Goal: Task Accomplishment & Management: Manage account settings

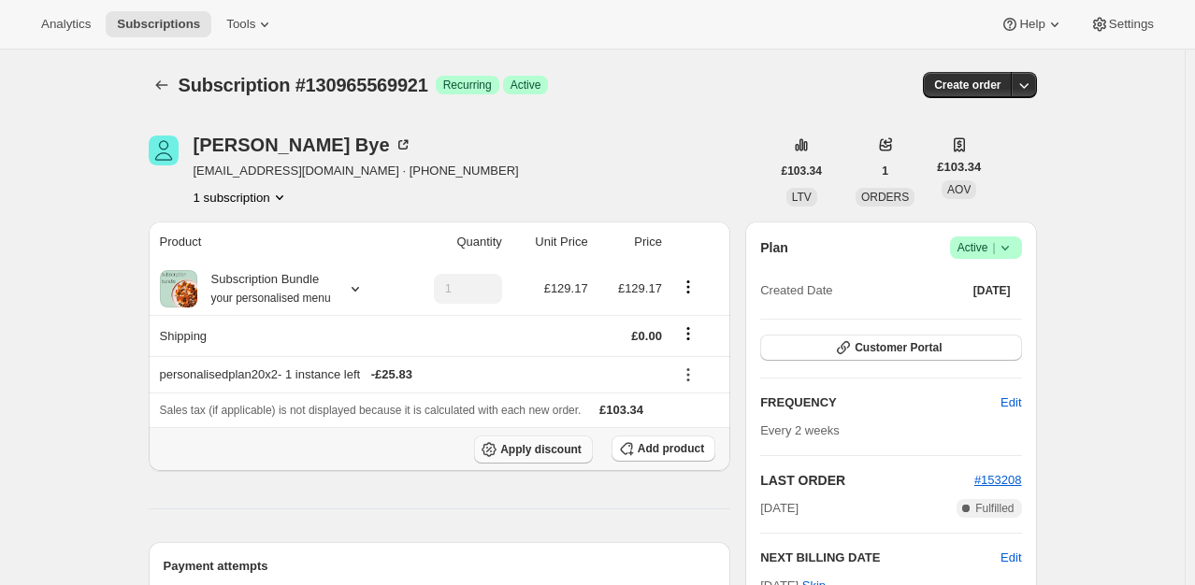
click at [539, 449] on span "Apply discount" at bounding box center [540, 449] width 81 height 15
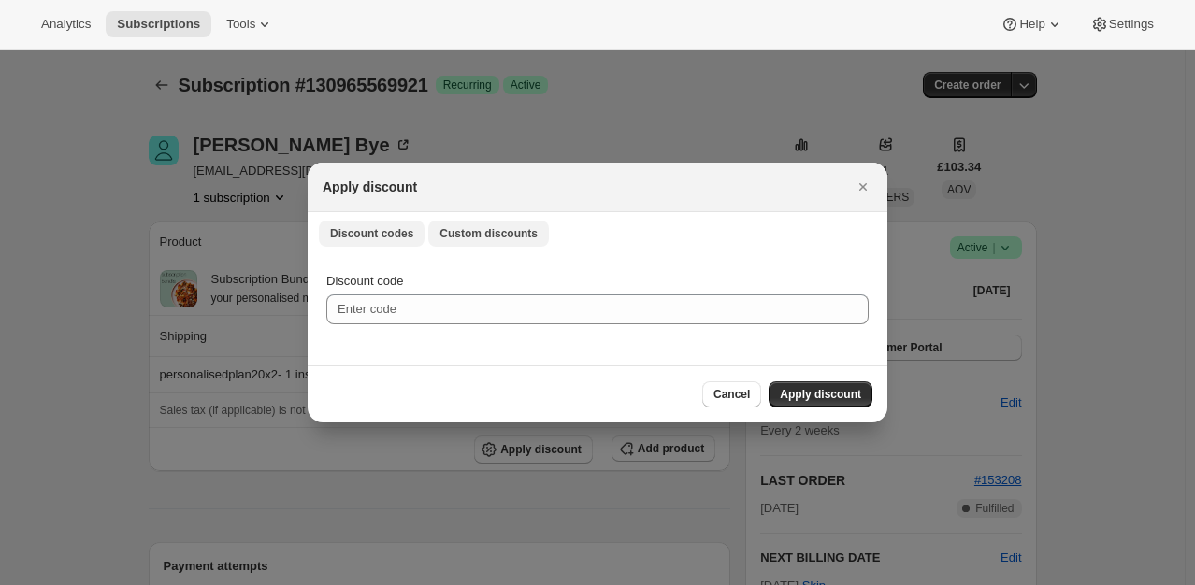
click at [519, 222] on button "Custom discounts" at bounding box center [488, 234] width 121 height 26
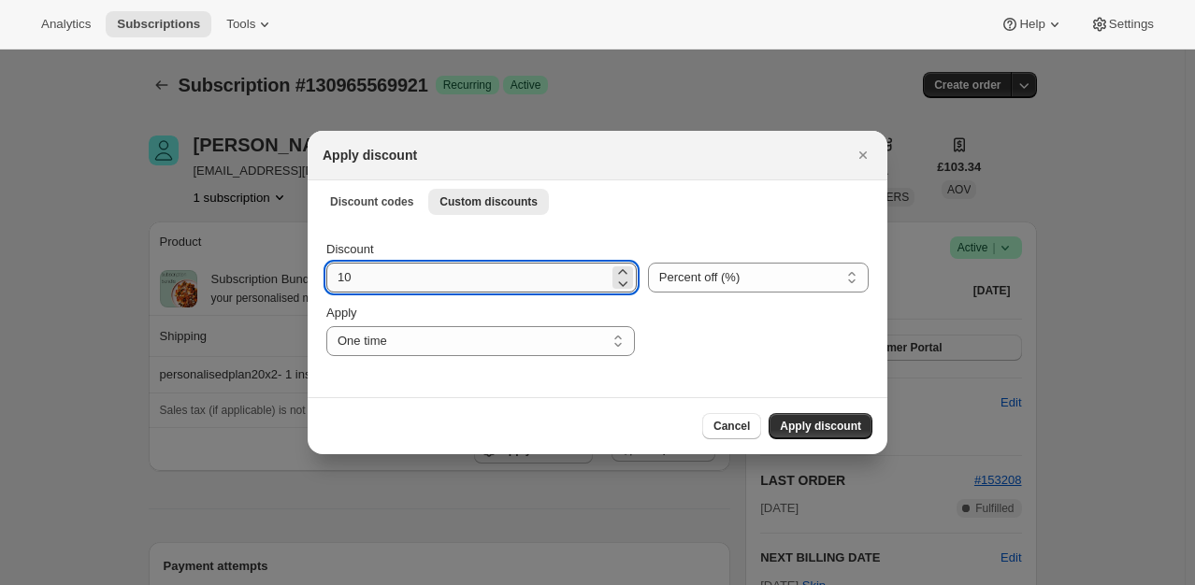
click at [415, 279] on input "10" at bounding box center [467, 278] width 282 height 30
type input "100"
click at [834, 422] on span "Apply discount" at bounding box center [820, 426] width 81 height 15
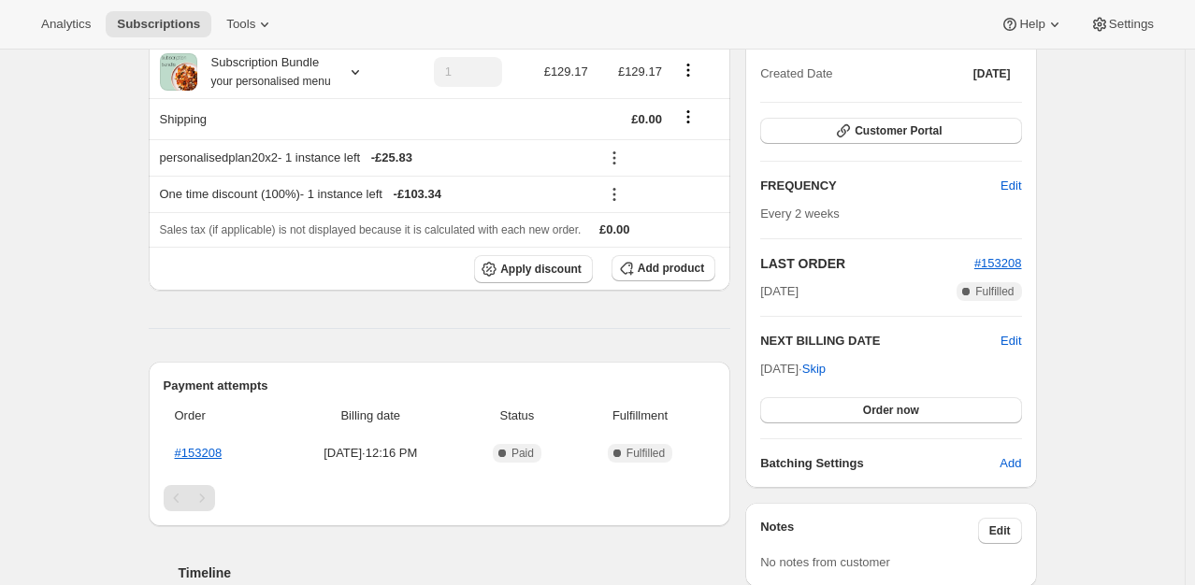
scroll to position [220, 0]
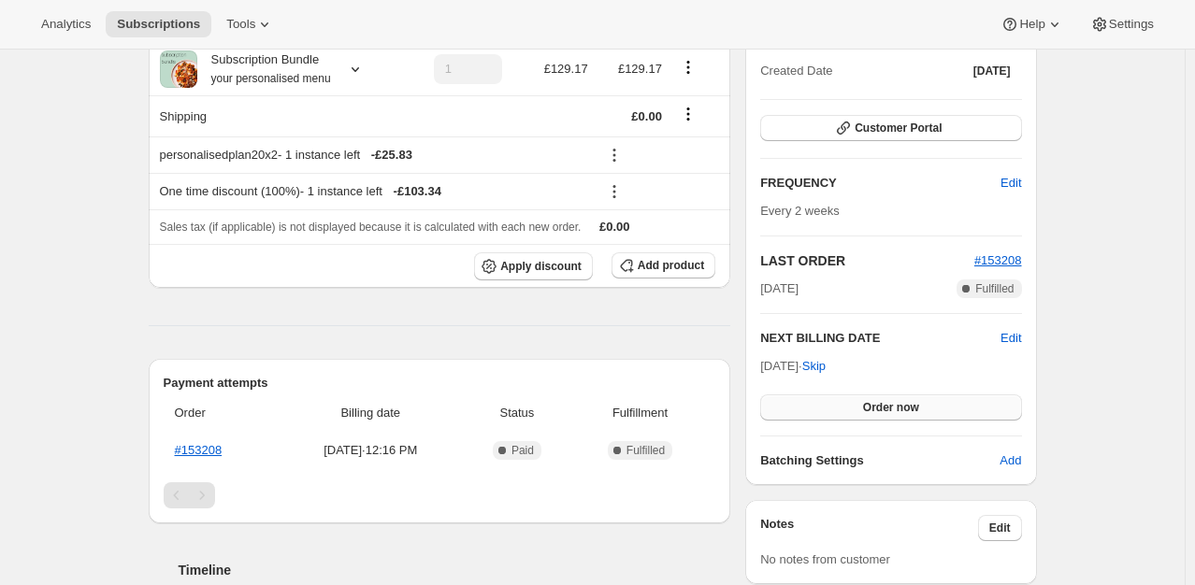
click at [800, 406] on button "Order now" at bounding box center [890, 408] width 261 height 26
click at [800, 406] on button "Click to confirm" at bounding box center [890, 408] width 261 height 26
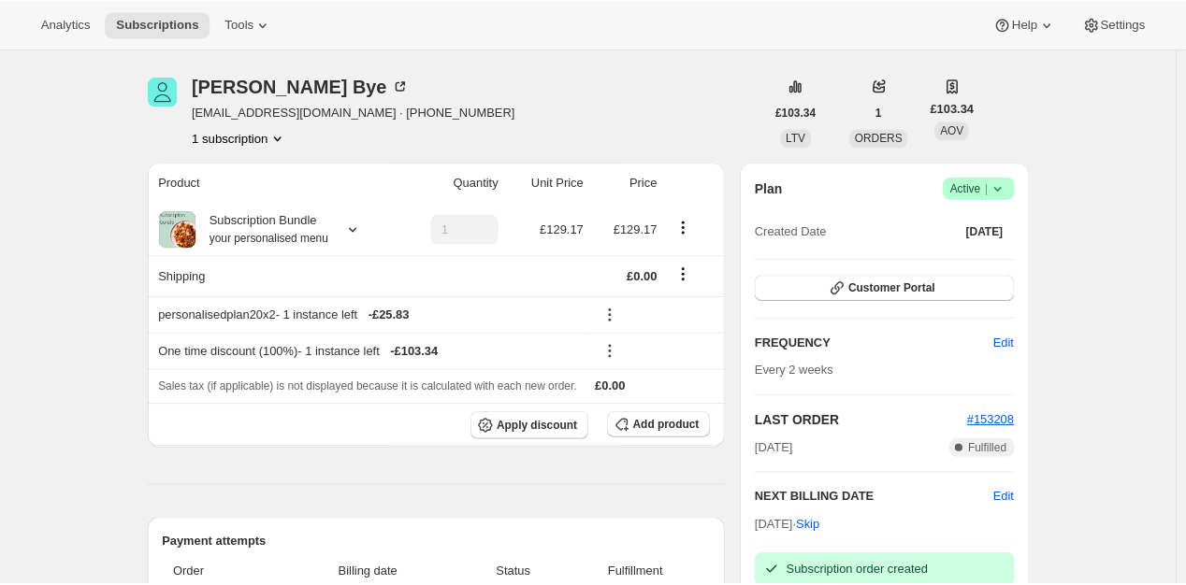
scroll to position [0, 0]
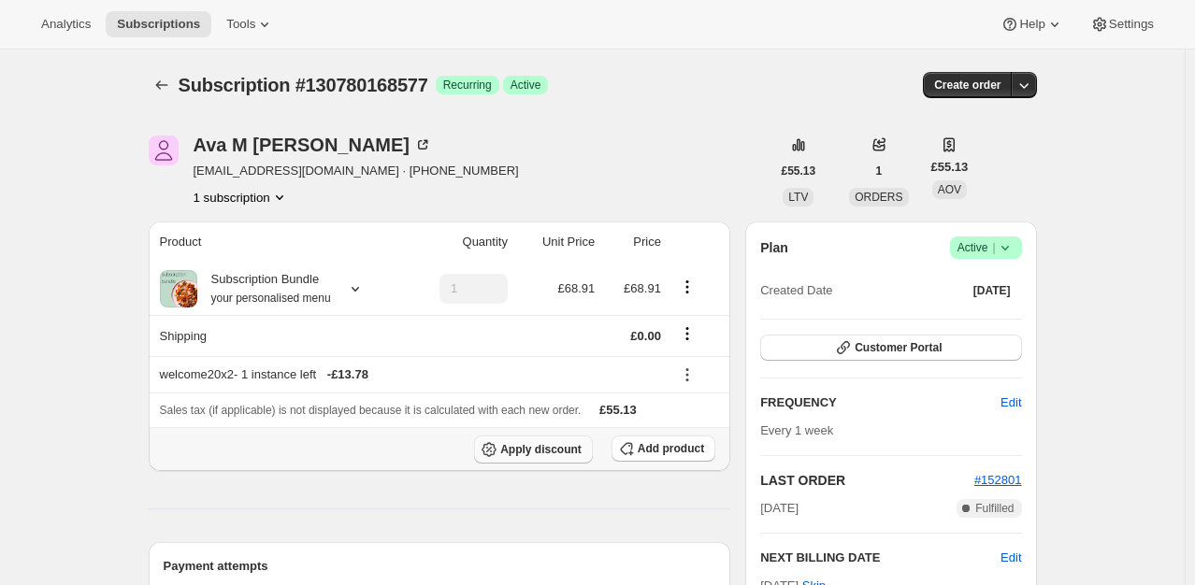
click at [554, 447] on span "Apply discount" at bounding box center [540, 449] width 81 height 15
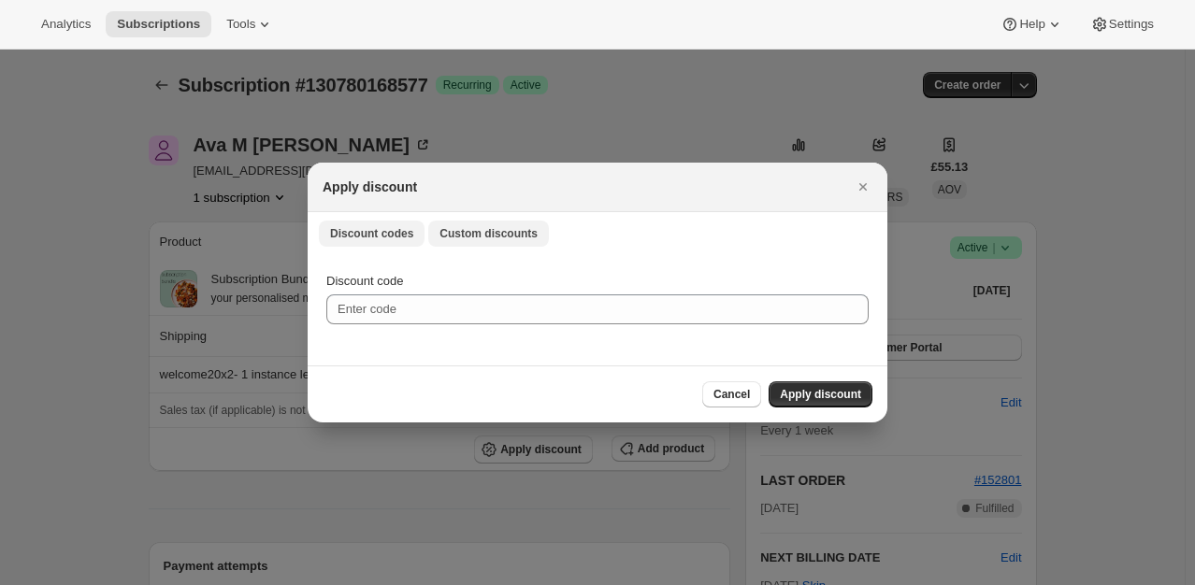
click at [443, 235] on span "Custom discounts" at bounding box center [489, 233] width 98 height 15
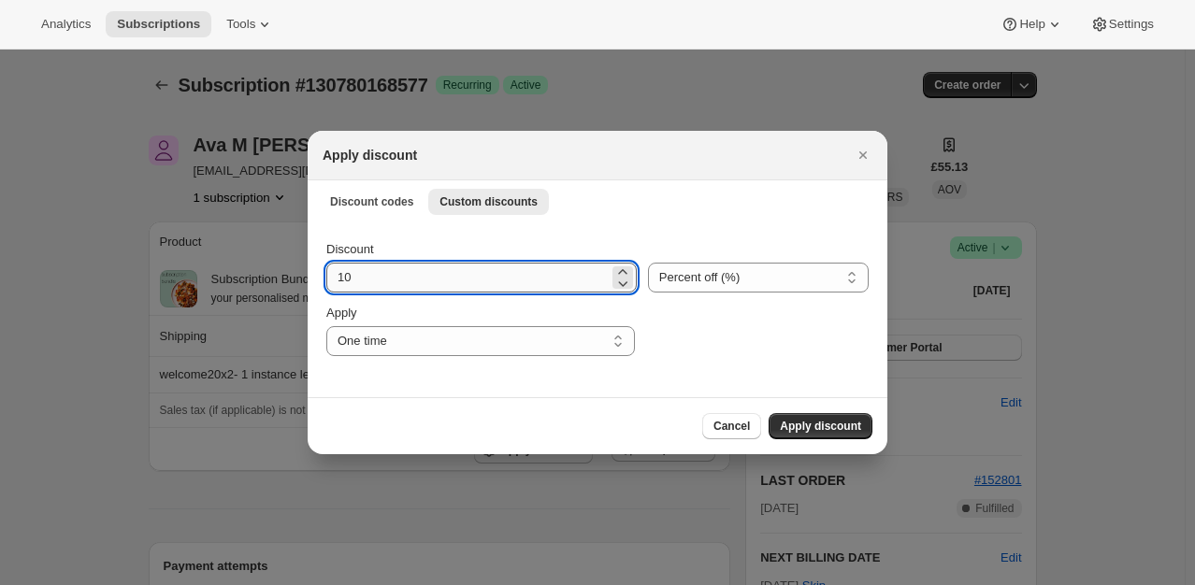
click at [385, 280] on input "10" at bounding box center [467, 278] width 282 height 30
type input "100"
click at [808, 432] on span "Apply discount" at bounding box center [820, 426] width 81 height 15
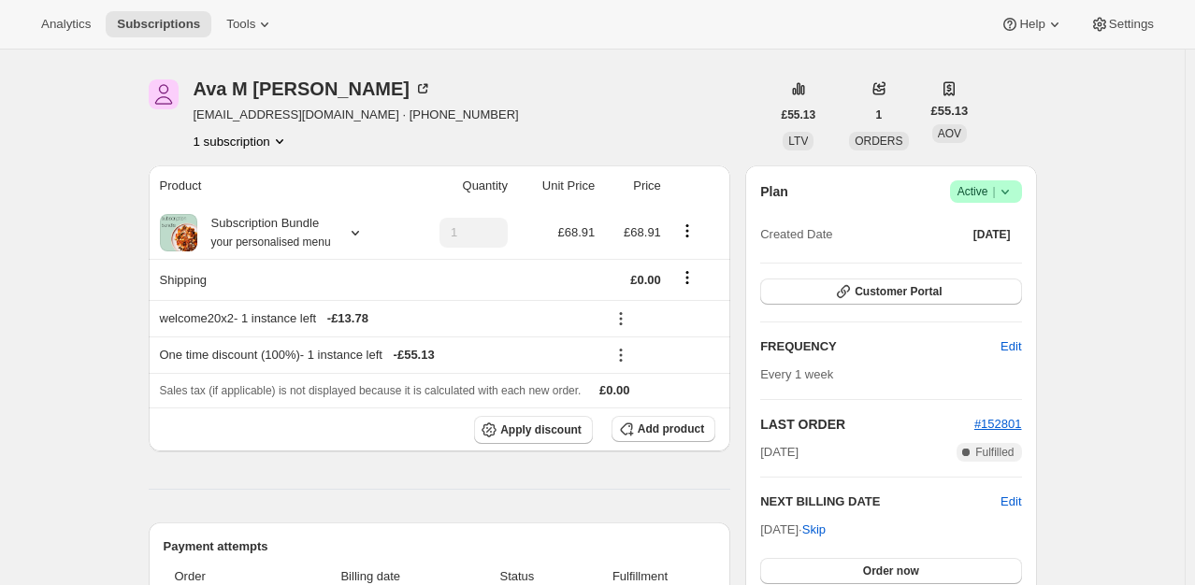
scroll to position [187, 0]
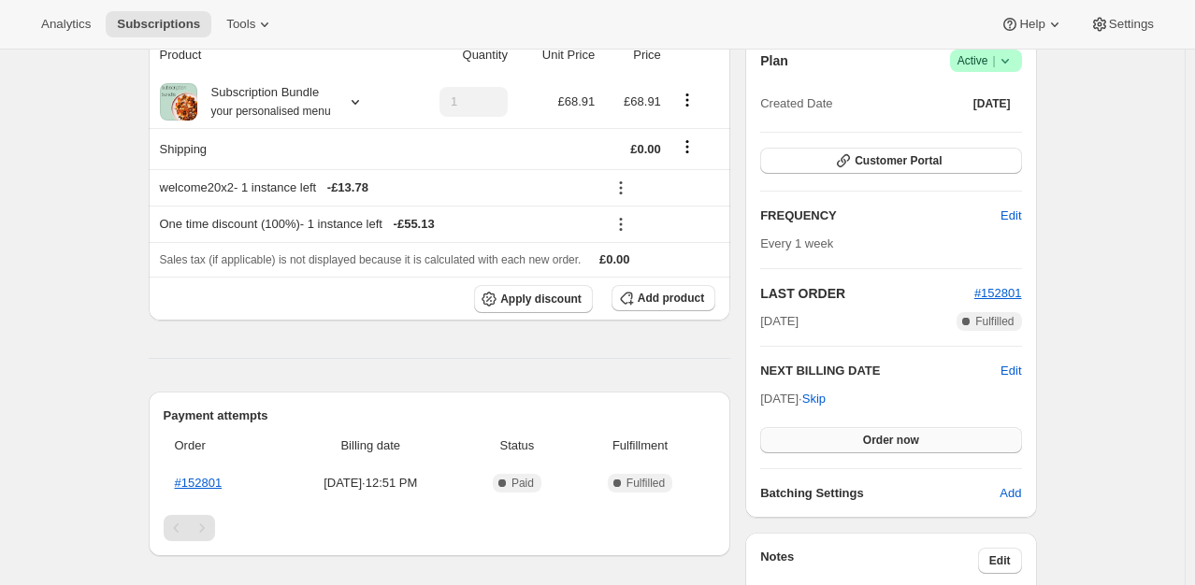
click at [879, 445] on span "Order now" at bounding box center [891, 440] width 56 height 15
click at [879, 445] on span "Click to confirm" at bounding box center [890, 440] width 85 height 15
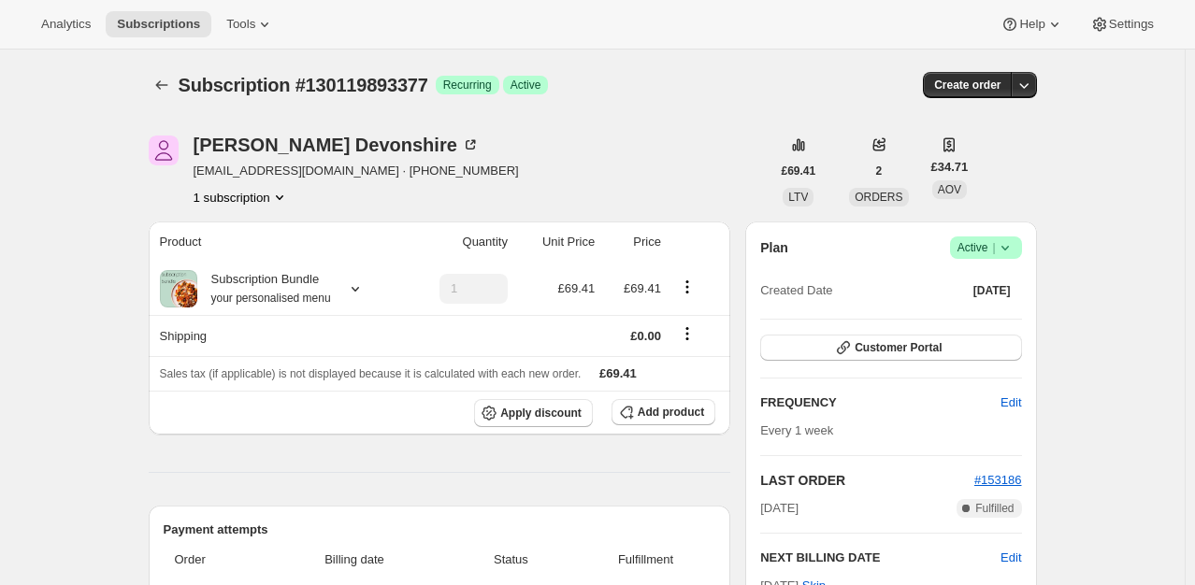
click at [1010, 251] on icon at bounding box center [1005, 247] width 19 height 19
click at [976, 283] on span "Pause subscription" at bounding box center [990, 284] width 103 height 14
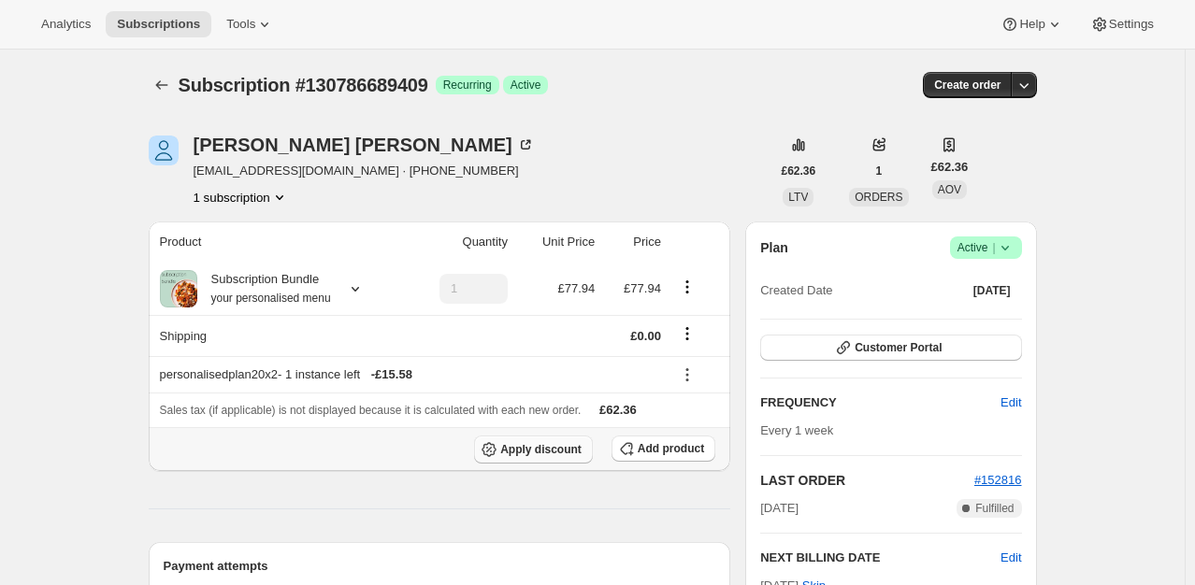
click at [560, 453] on span "Apply discount" at bounding box center [540, 449] width 81 height 15
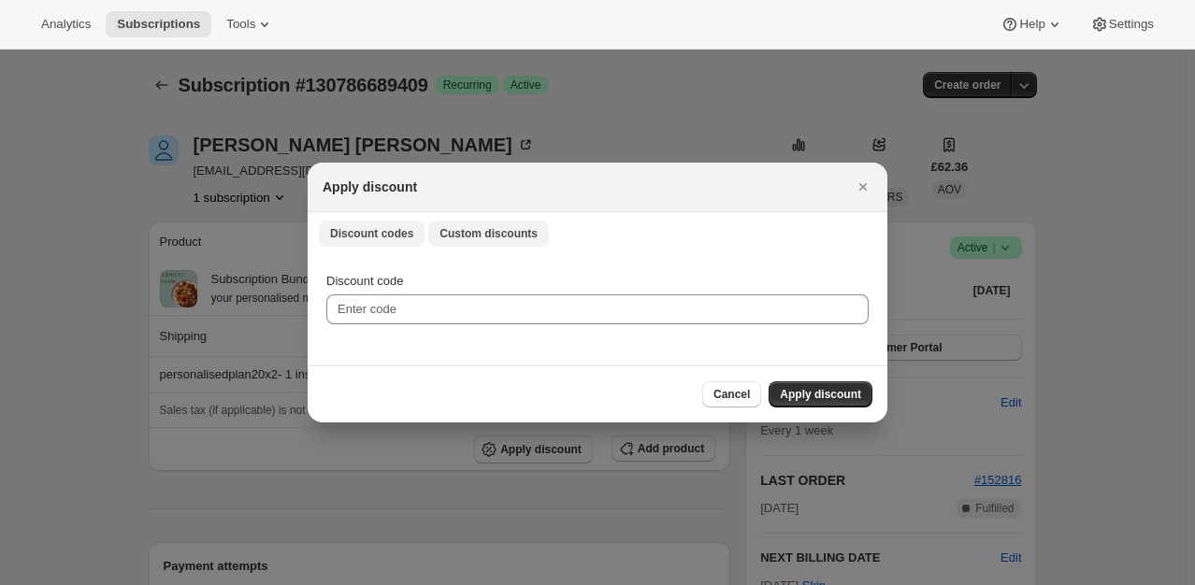
click at [479, 224] on button "Custom discounts" at bounding box center [488, 234] width 121 height 26
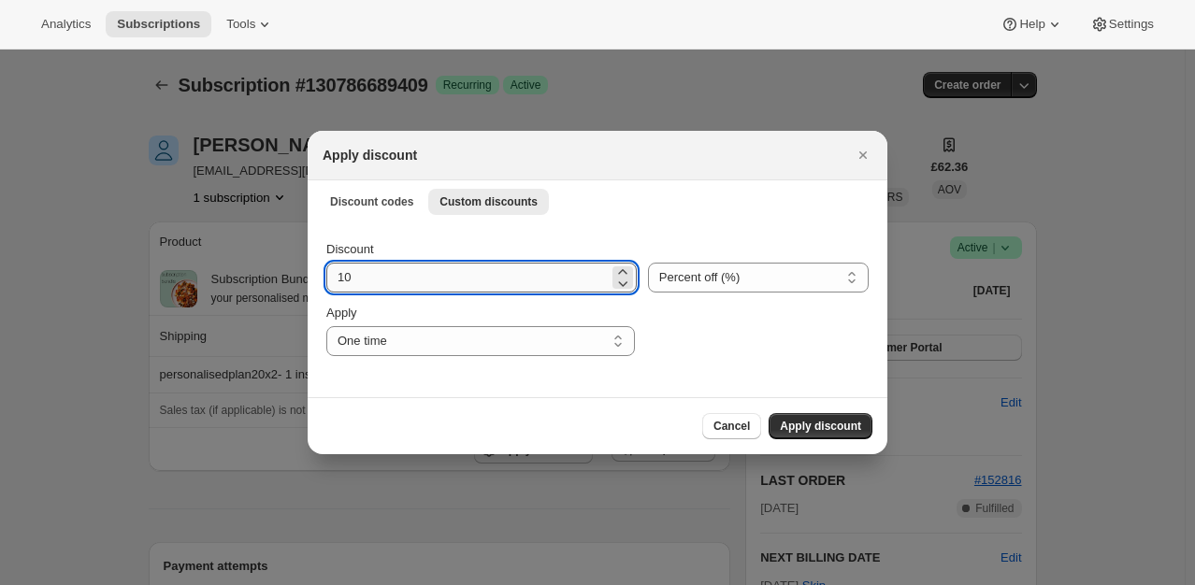
click at [467, 281] on input "10" at bounding box center [467, 278] width 282 height 30
type input "100"
click at [680, 279] on select "Percent off (%) Amount off (£)" at bounding box center [758, 278] width 221 height 30
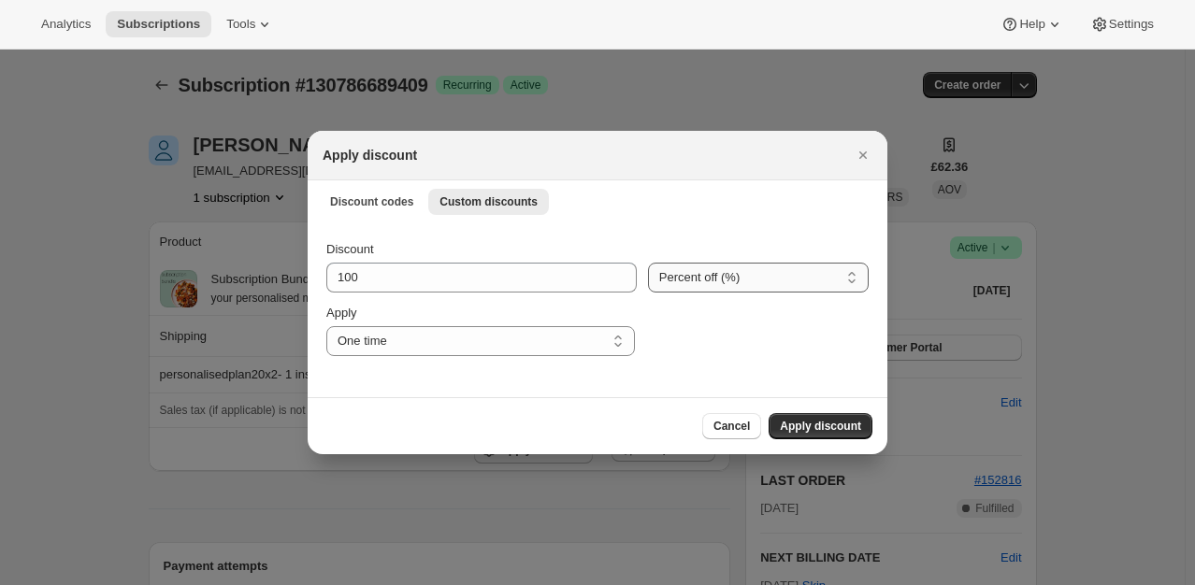
click at [695, 275] on select "Percent off (%) Amount off (£)" at bounding box center [758, 278] width 221 height 30
click at [828, 432] on span "Apply discount" at bounding box center [820, 426] width 81 height 15
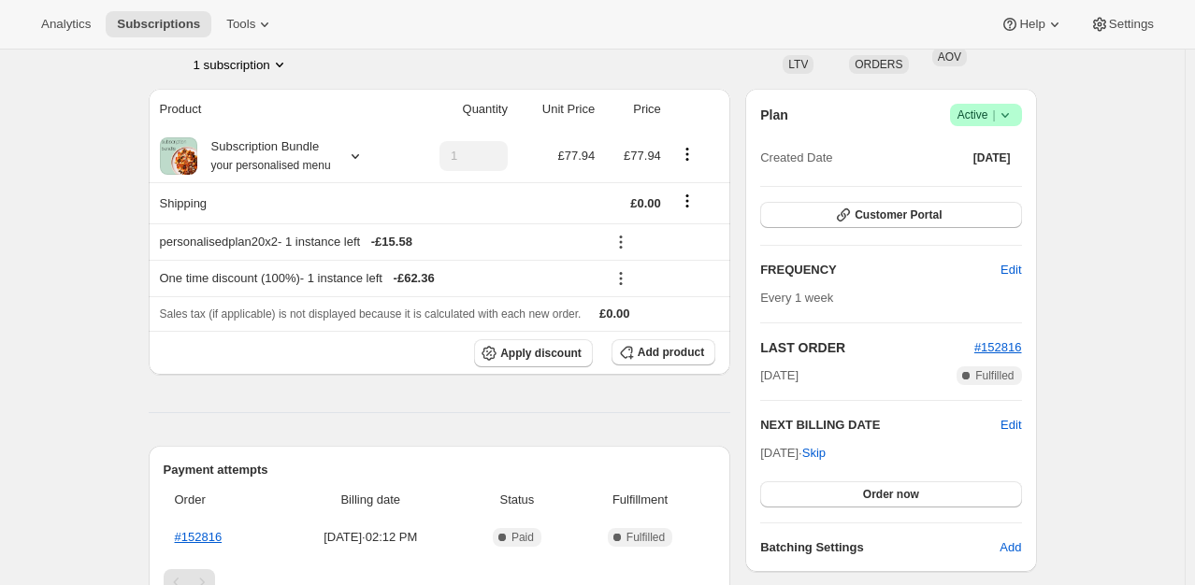
scroll to position [187, 0]
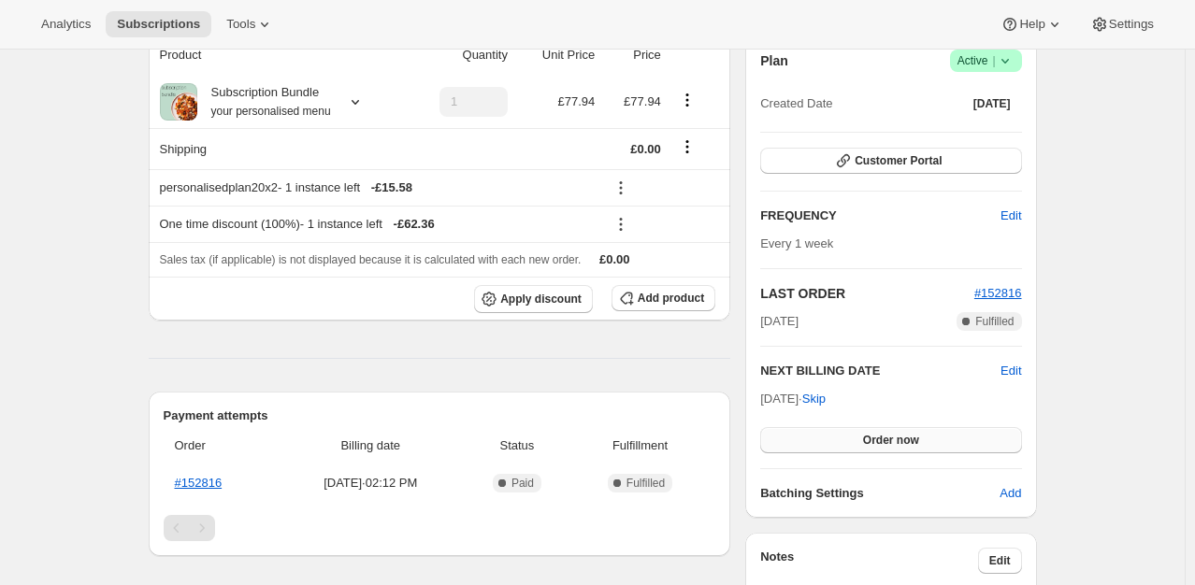
click at [875, 441] on span "Order now" at bounding box center [891, 440] width 56 height 15
click at [875, 441] on span "Click to confirm" at bounding box center [890, 440] width 85 height 15
